Goal: Subscribe to service/newsletter

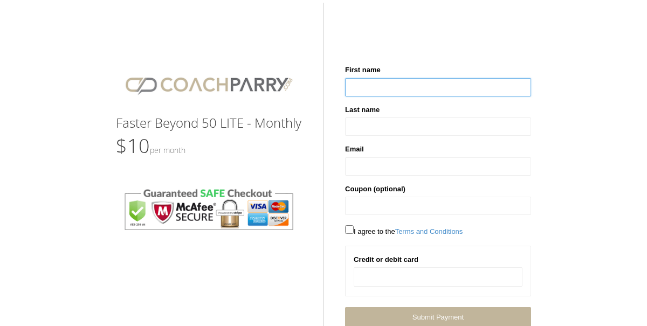
click at [408, 87] on input "text" at bounding box center [438, 87] width 186 height 18
click at [411, 85] on input "text" at bounding box center [438, 87] width 186 height 18
type input "******"
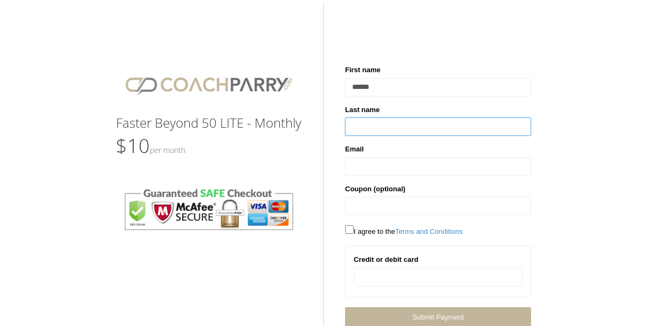
type input "**********"
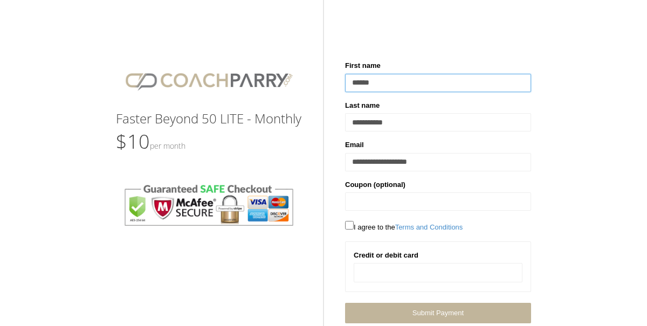
scroll to position [30, 0]
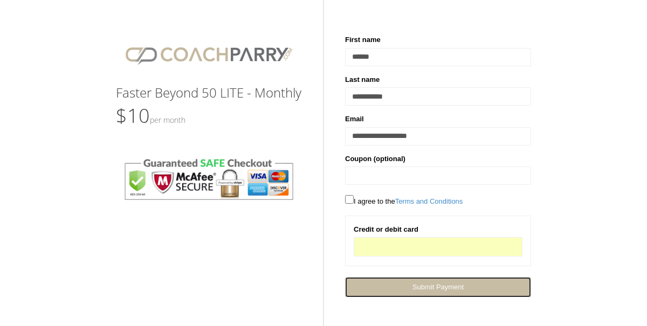
click at [501, 286] on link "Next Submit Payment" at bounding box center [438, 287] width 186 height 20
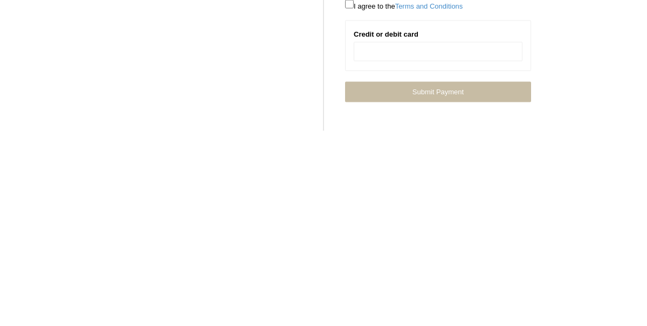
scroll to position [99, 0]
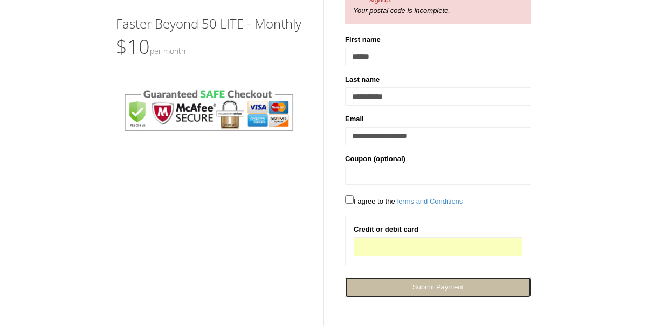
click at [463, 288] on span "Submit Payment" at bounding box center [437, 287] width 51 height 8
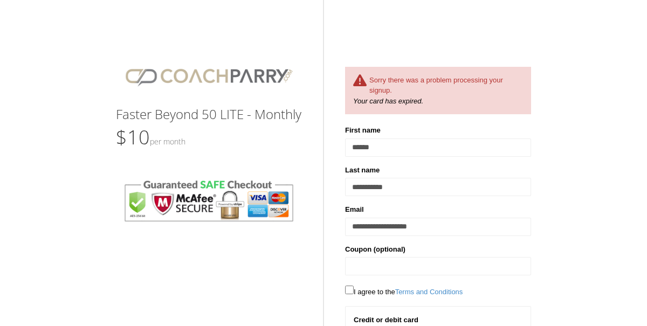
scroll to position [13, 0]
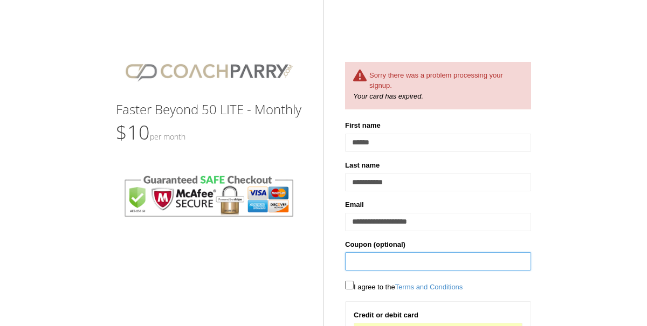
click at [447, 261] on input "text" at bounding box center [438, 261] width 186 height 18
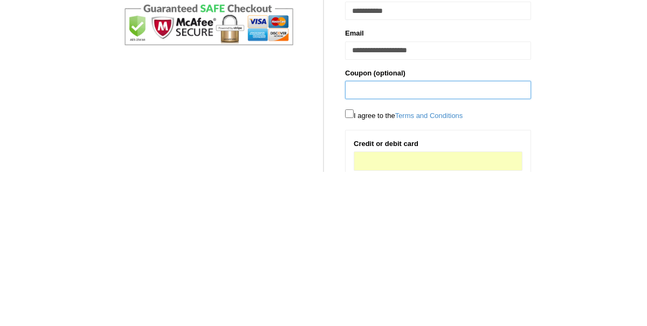
scroll to position [31, 0]
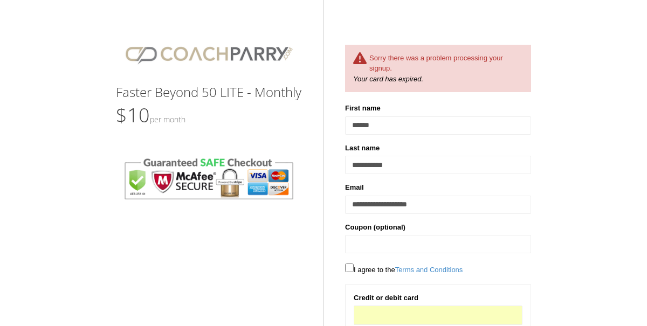
click at [428, 318] on iframe at bounding box center [438, 315] width 155 height 9
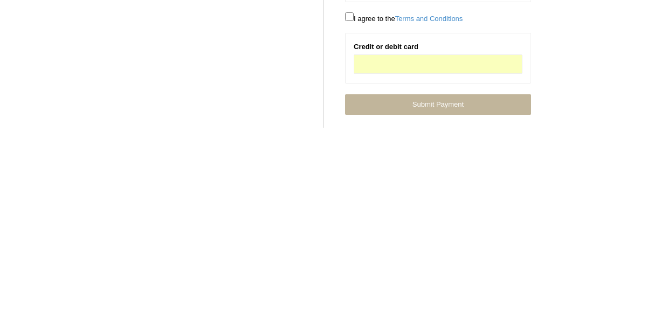
scroll to position [84, 0]
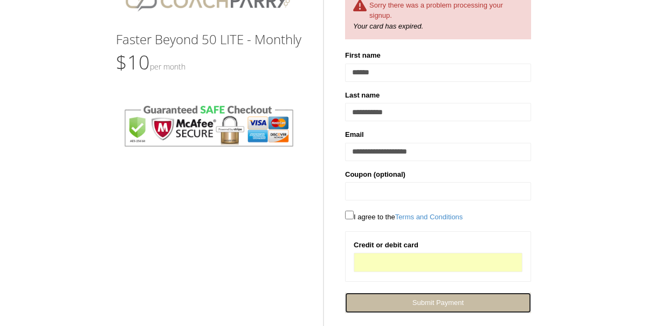
click at [471, 306] on link "Next Submit Payment" at bounding box center [438, 303] width 186 height 20
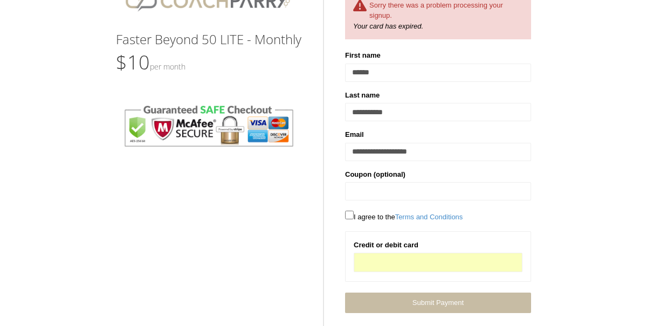
scroll to position [2, 0]
